Goal: Information Seeking & Learning: Learn about a topic

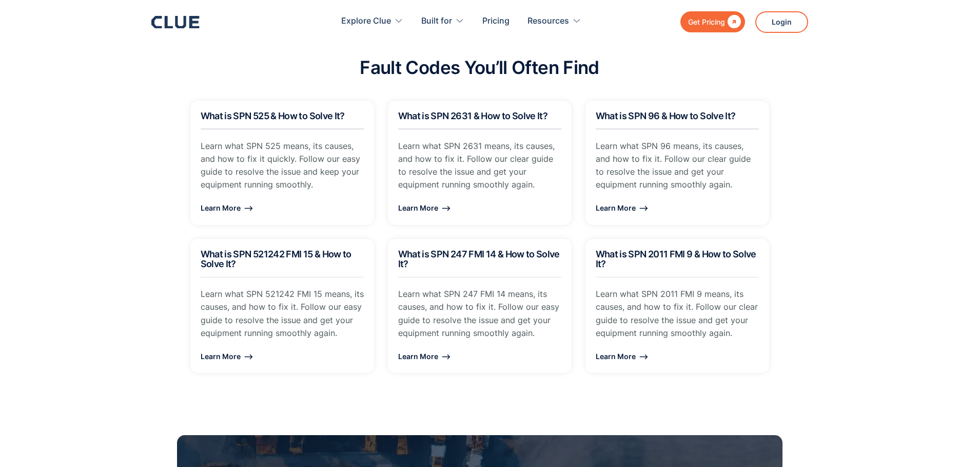
scroll to position [821, 0]
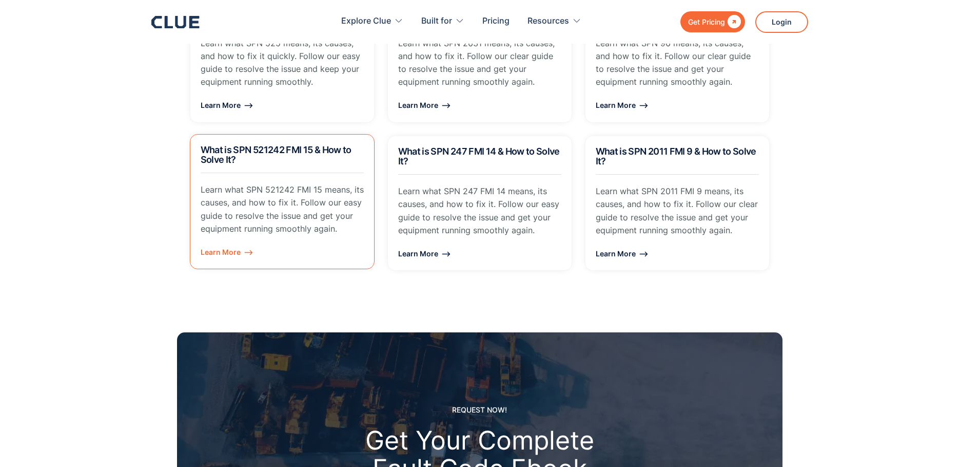
click at [271, 212] on p "Learn what SPN 521242 FMI 15 means, its causes, and how to fix it. Follow our e…" at bounding box center [282, 209] width 163 height 52
